Goal: Ask a question: Seek information or help from site administrators or community

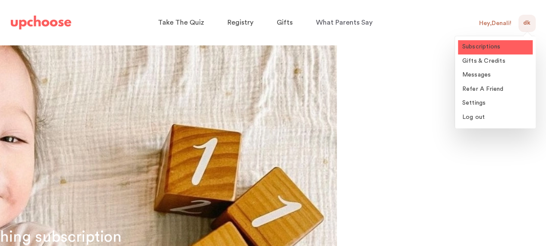
click at [490, 46] on span "Subscriptions" at bounding box center [481, 47] width 38 height 6
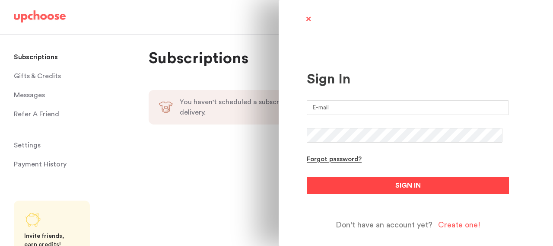
type input "[EMAIL_ADDRESS][PERSON_NAME][DOMAIN_NAME]"
click at [379, 187] on button "SIGN IN" at bounding box center [408, 185] width 202 height 17
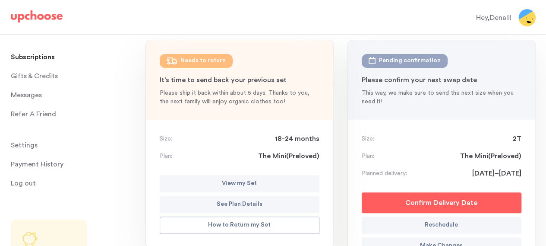
scroll to position [101, 0]
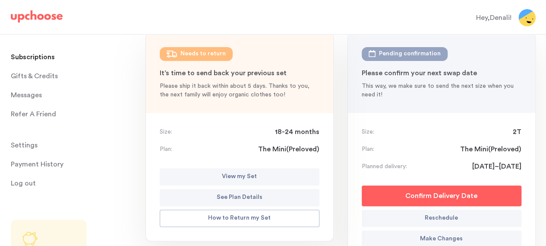
click at [240, 216] on p "How to Return my Set" at bounding box center [239, 218] width 63 height 10
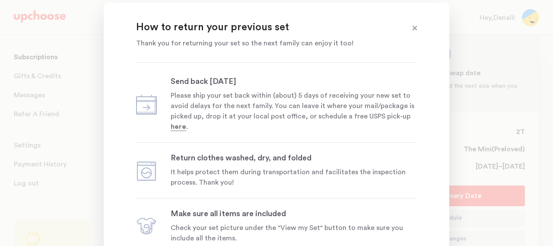
click at [414, 27] on span at bounding box center [414, 28] width 11 height 11
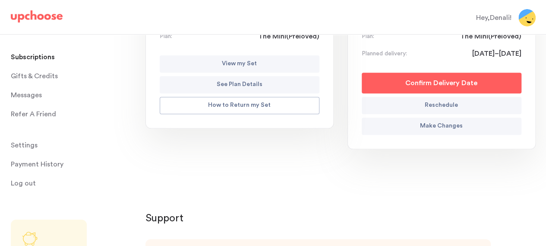
scroll to position [165, 0]
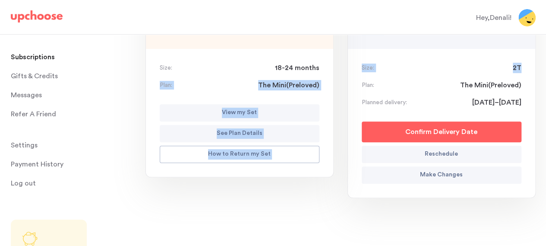
drag, startPoint x: 536, startPoint y: 68, endPoint x: 535, endPoint y: 57, distance: 10.4
click at [280, 228] on div "[DATE] [DATE] Needs to return : 18-24 mon How to return my set? It’s time to se…" at bounding box center [240, 89] width 188 height 287
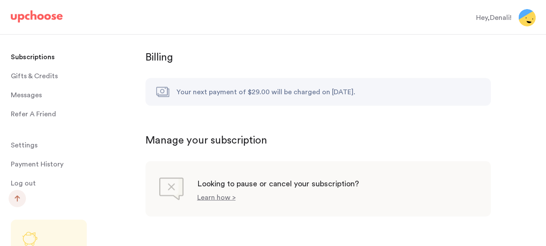
scroll to position [895, 0]
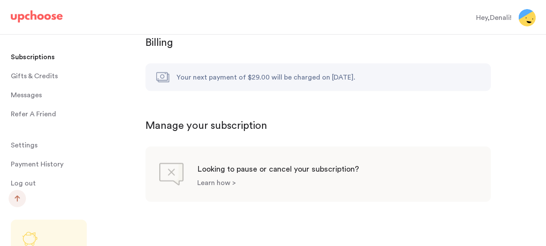
click at [222, 179] on p "Learn how >" at bounding box center [216, 182] width 38 height 7
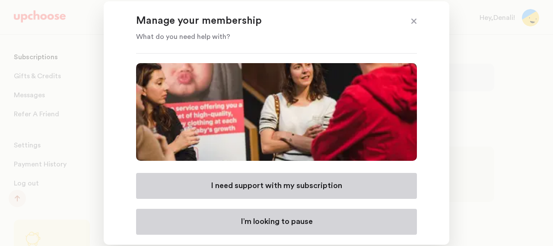
click at [316, 182] on p "I need support with my subscription" at bounding box center [276, 185] width 131 height 10
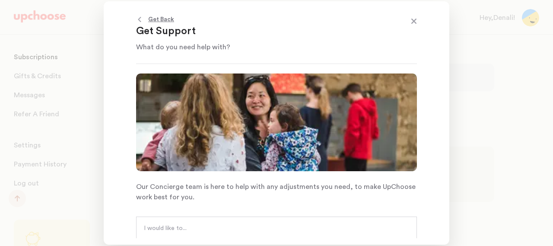
click at [288, 224] on textarea at bounding box center [276, 237] width 265 height 26
click at [414, 24] on span at bounding box center [413, 21] width 11 height 11
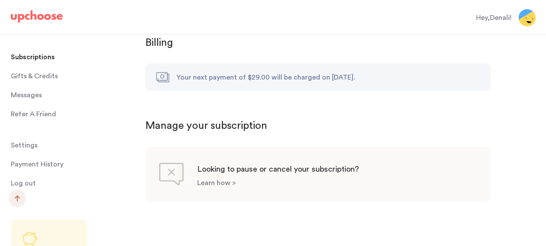
click at [215, 179] on p "Learn how >" at bounding box center [216, 182] width 38 height 7
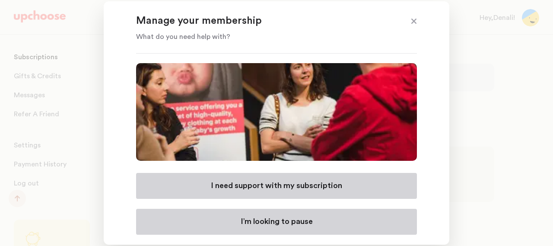
click at [415, 20] on span at bounding box center [413, 21] width 11 height 11
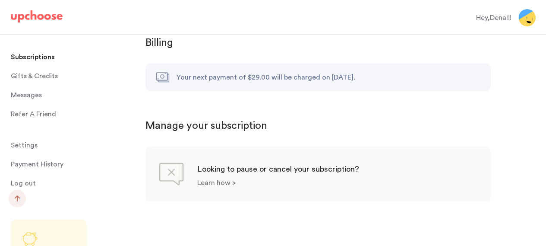
click at [213, 179] on p "Learn how >" at bounding box center [216, 182] width 38 height 7
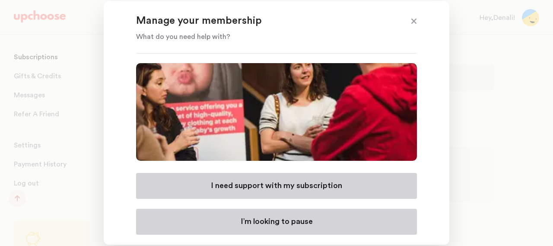
click at [415, 22] on span at bounding box center [413, 21] width 11 height 11
